Goal: Browse casually

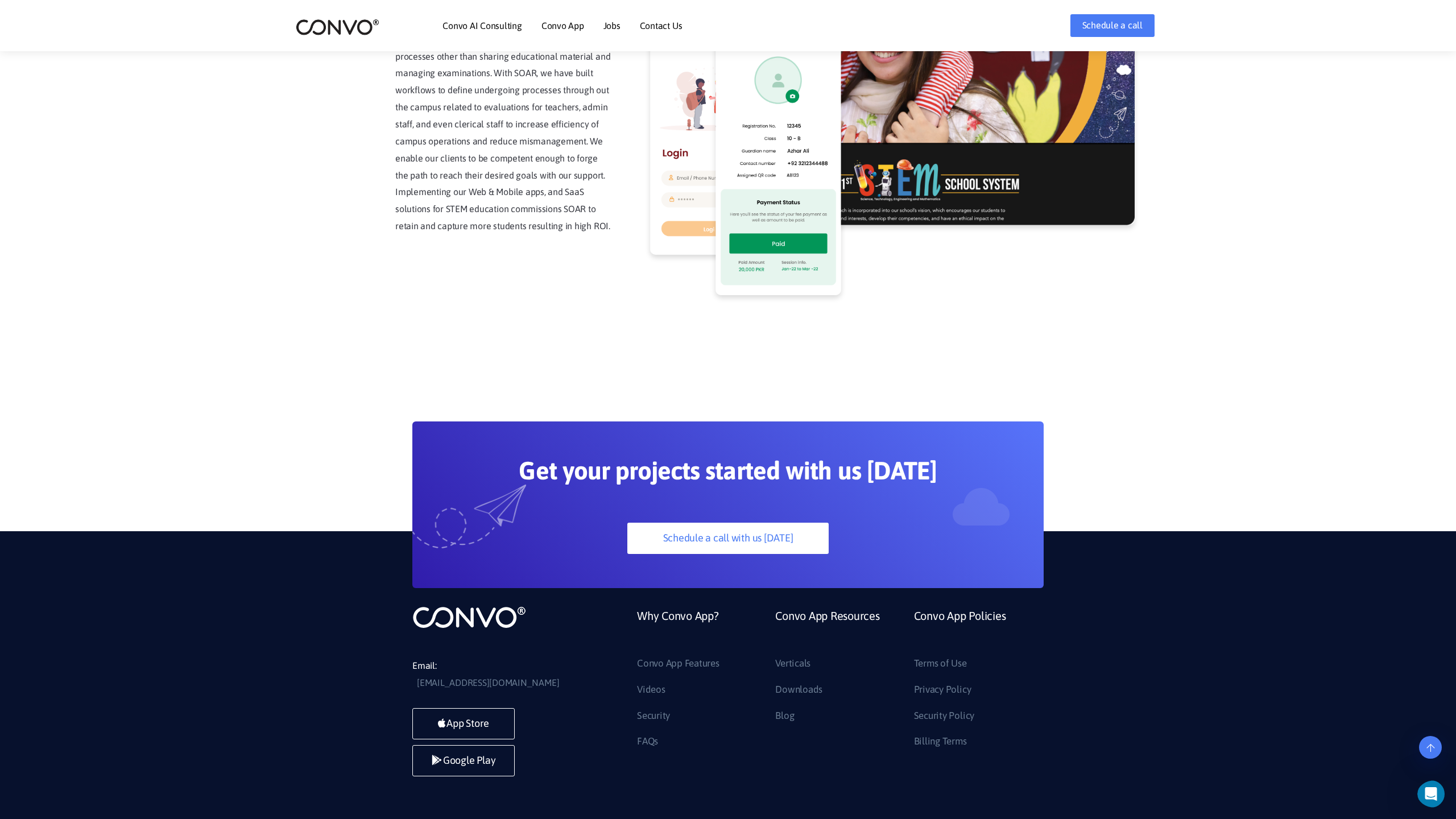
scroll to position [2896, 0]
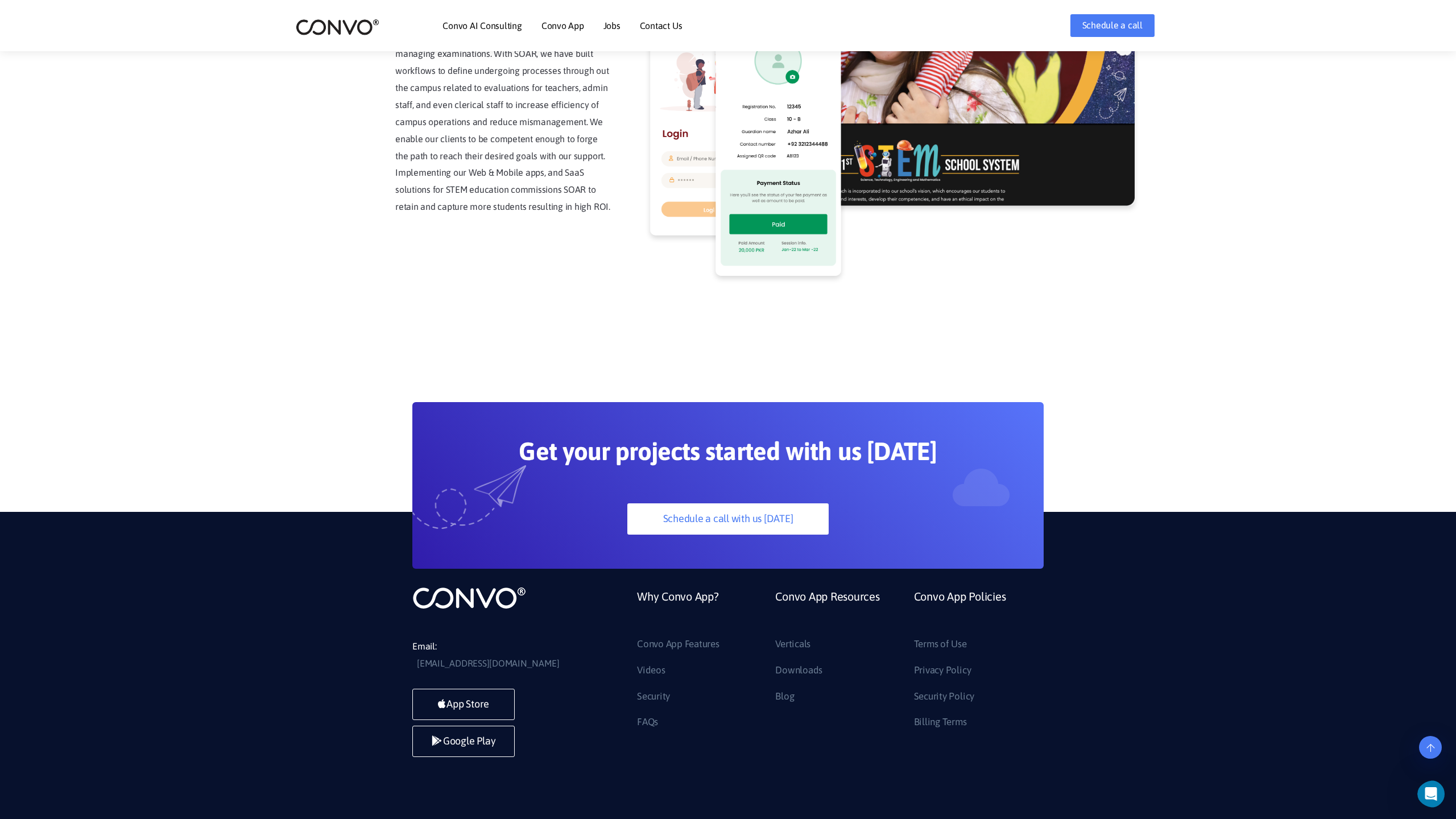
scroll to position [2896, 0]
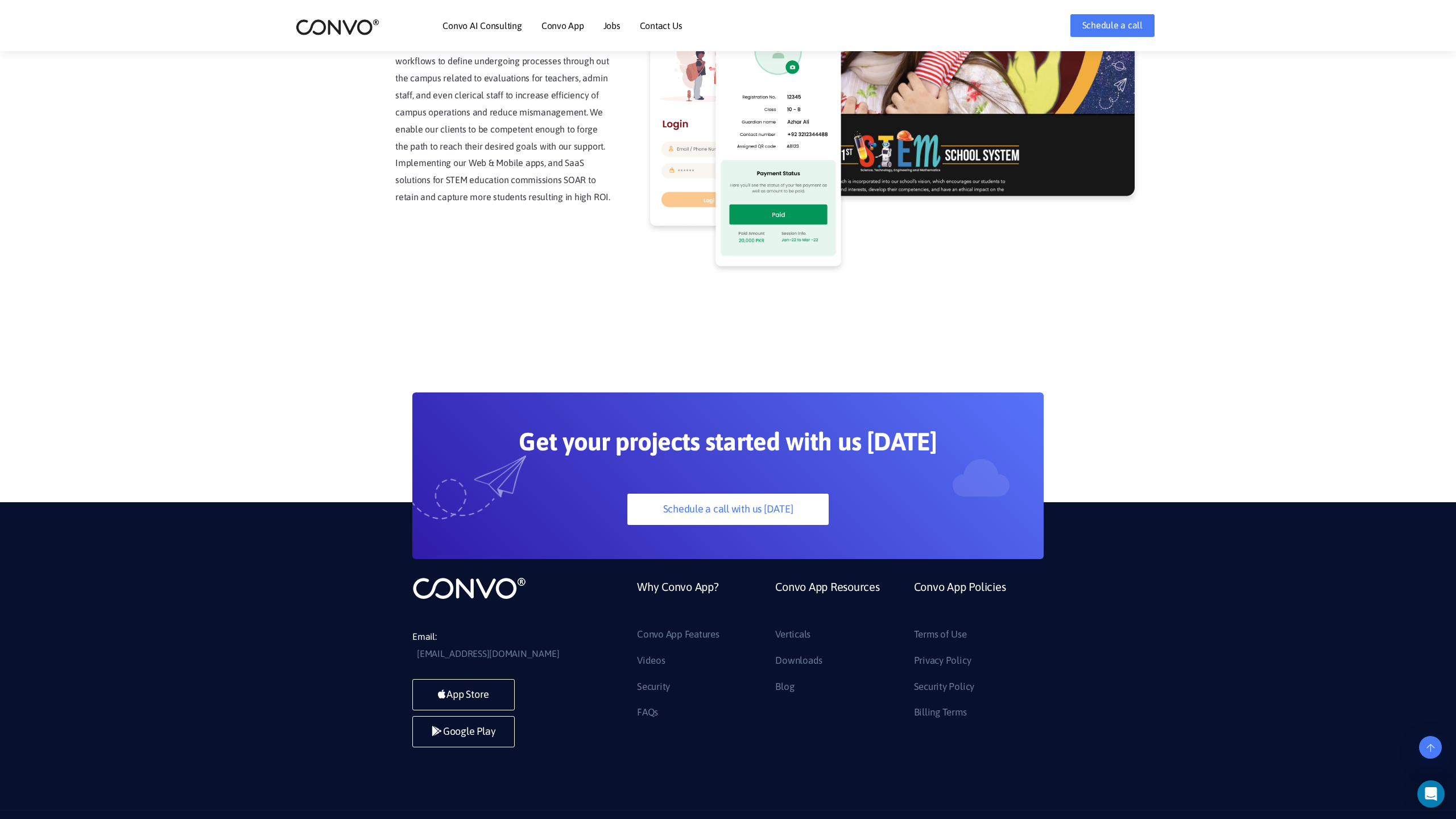
scroll to position [2896, 0]
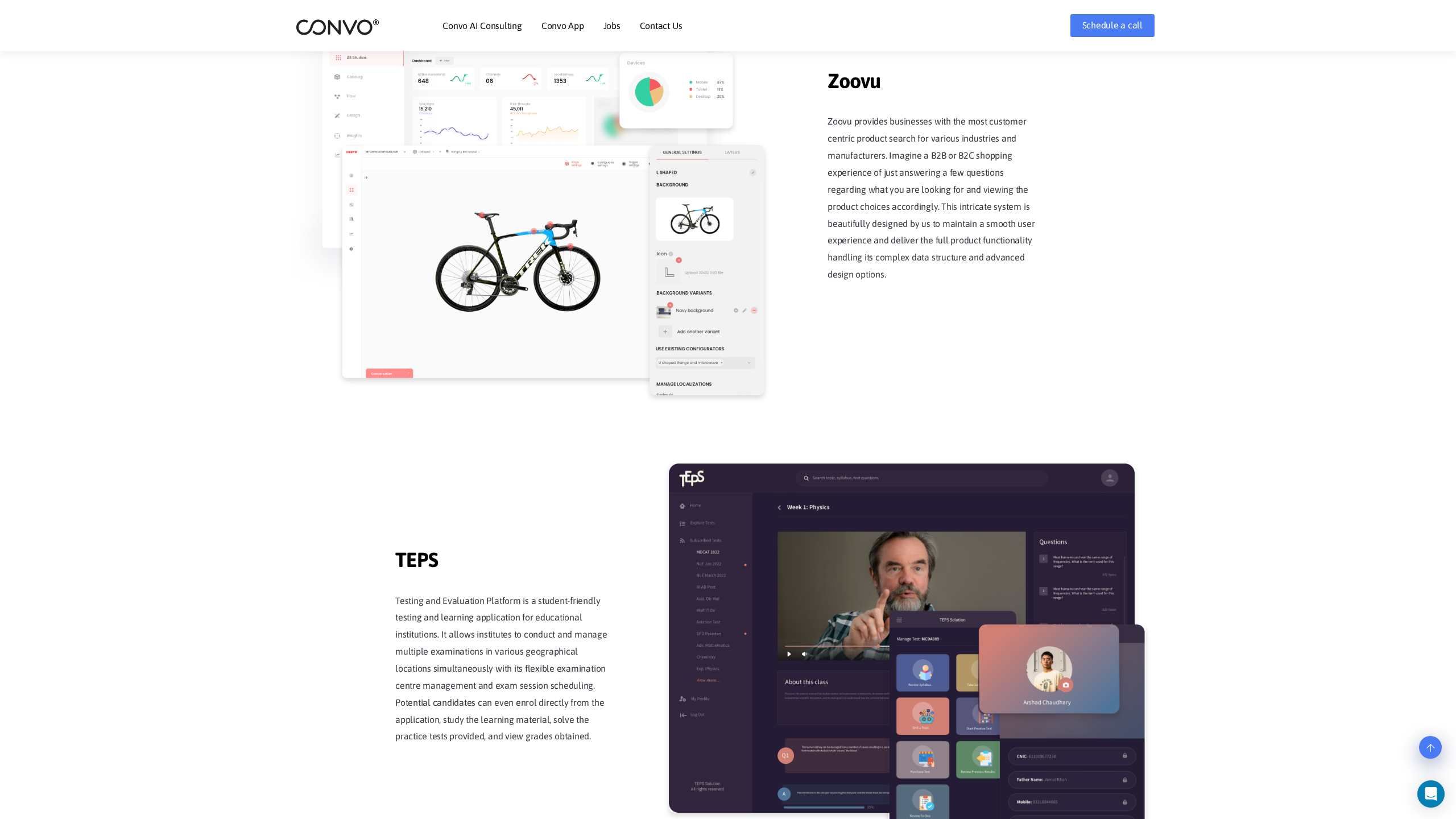
scroll to position [2229, 0]
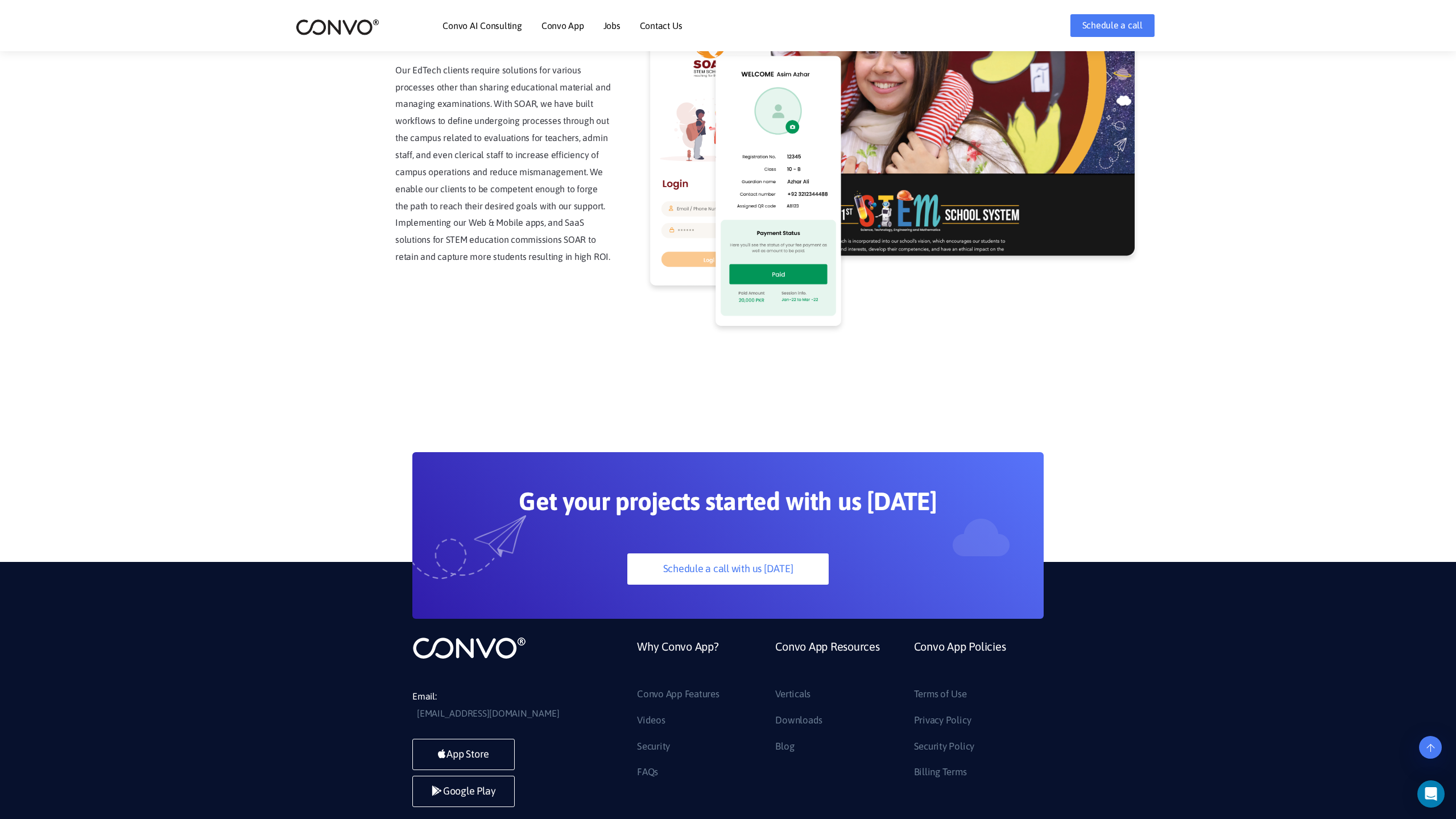
scroll to position [2896, 0]
